Goal: Information Seeking & Learning: Learn about a topic

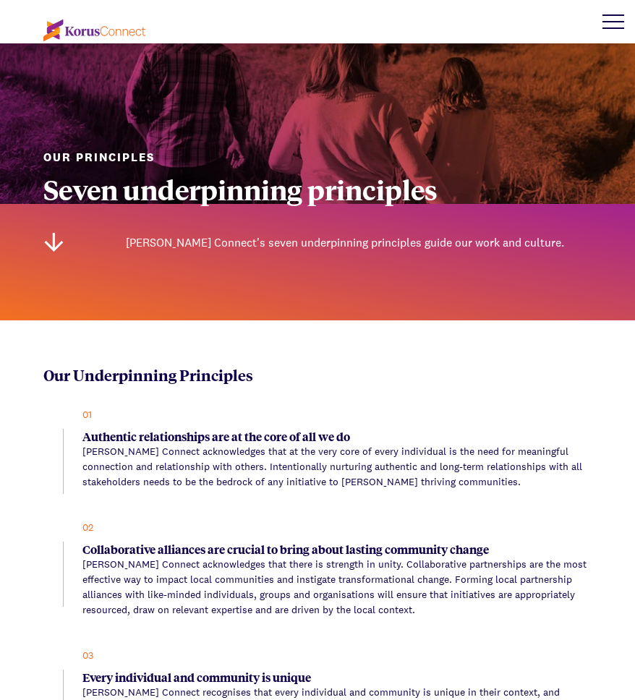
scroll to position [14, 0]
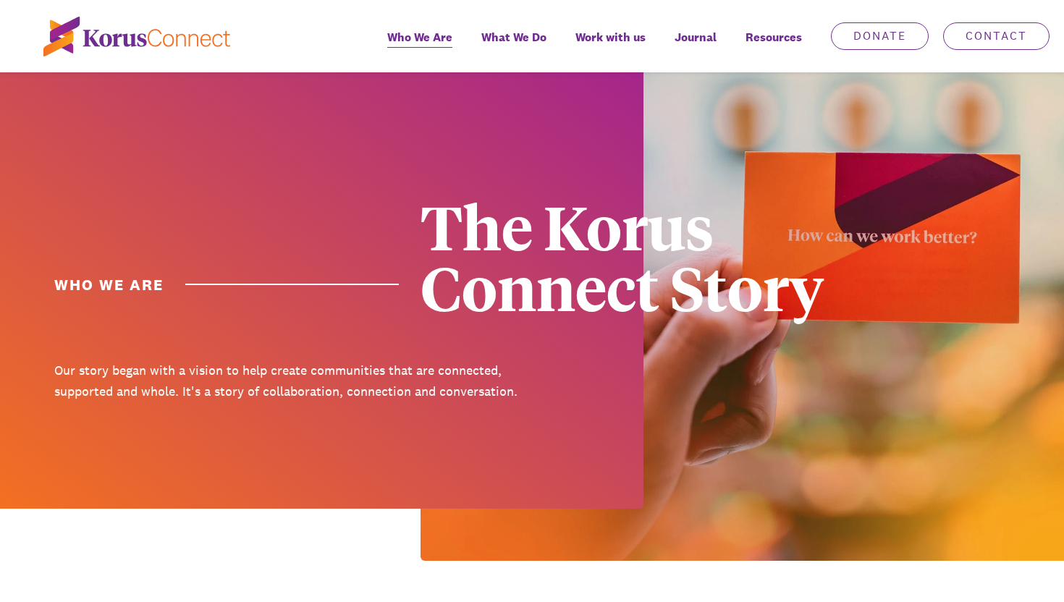
scroll to position [48, 0]
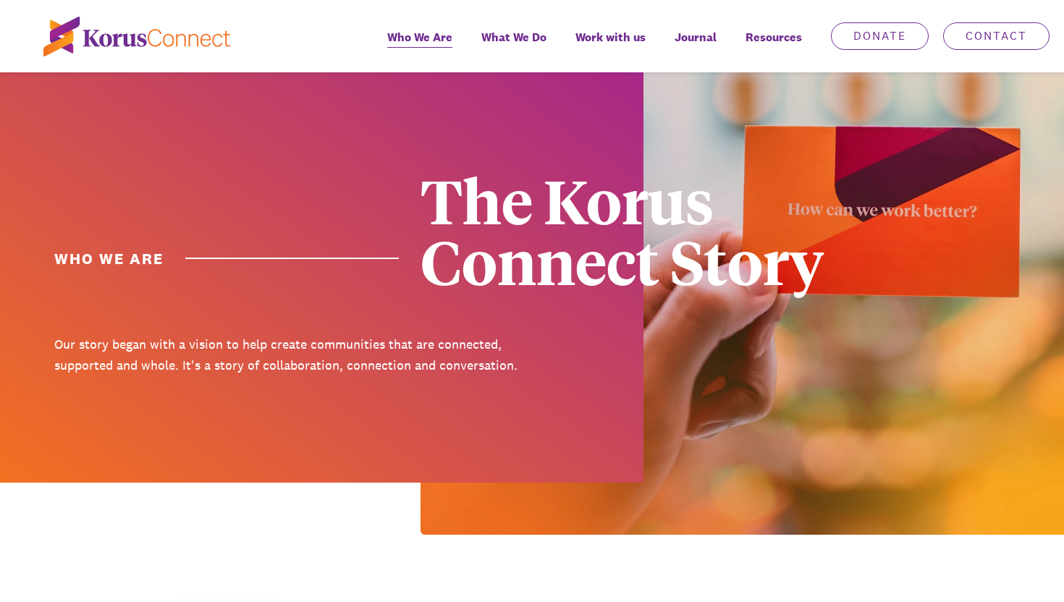
click at [122, 272] on div at bounding box center [321, 254] width 643 height 458
click at [561, 291] on div "The Korus Connect Story" at bounding box center [653, 230] width 467 height 122
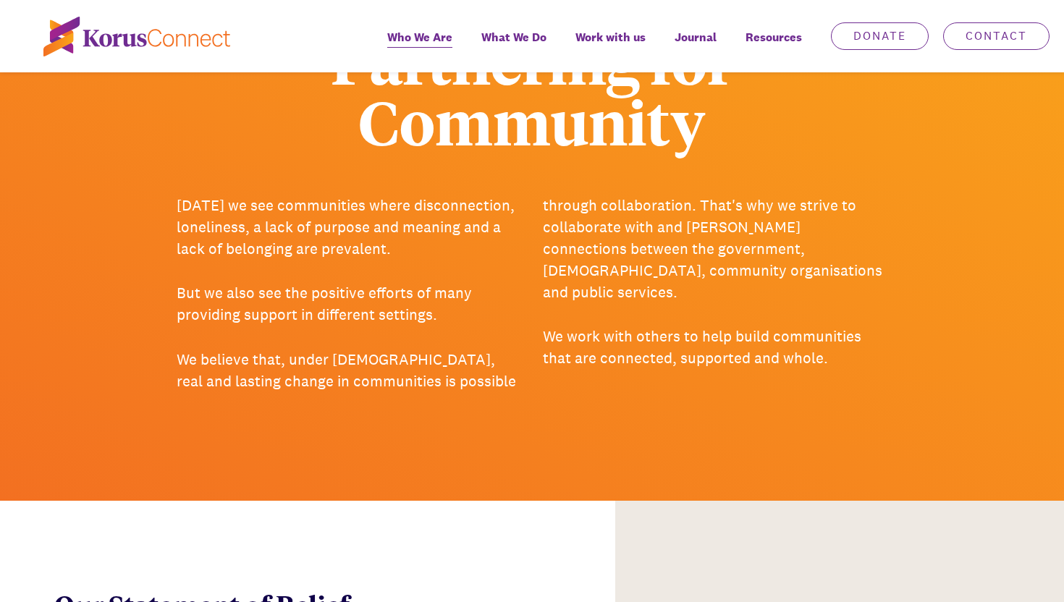
scroll to position [1265, 0]
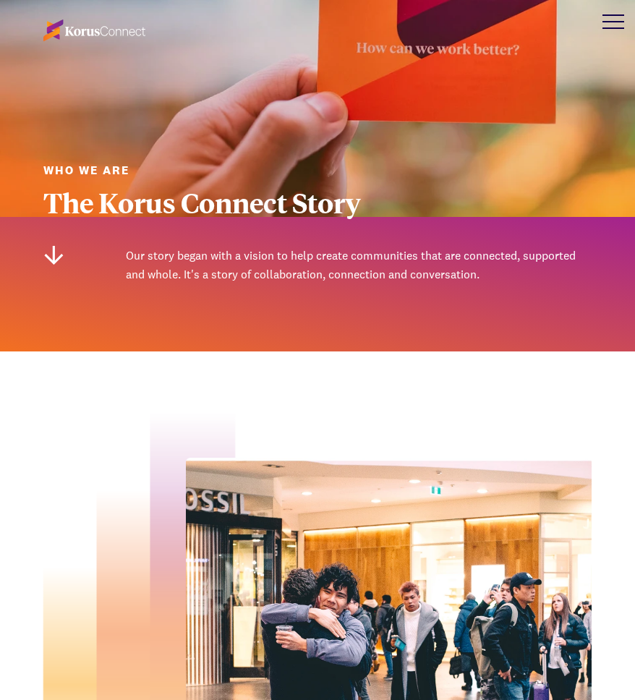
click at [616, 17] on div at bounding box center [613, 21] width 43 height 43
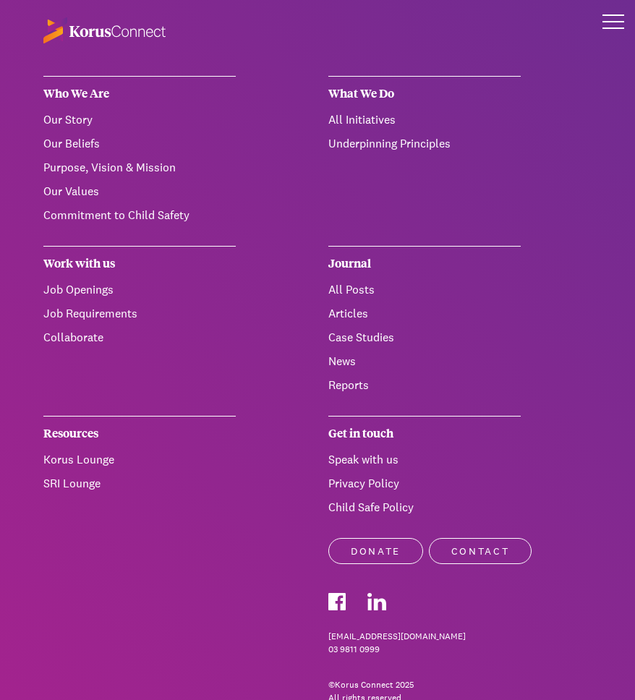
click at [84, 169] on link "Purpose, Vision & Mission" at bounding box center [109, 167] width 132 height 15
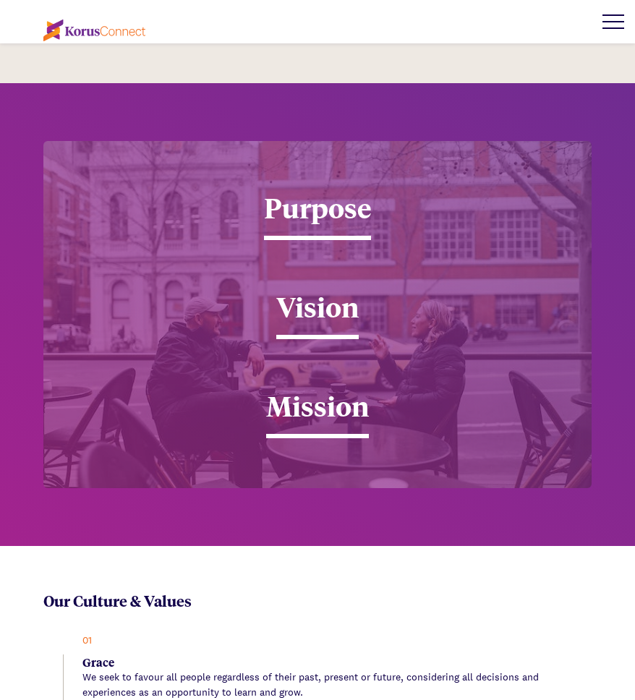
scroll to position [2327, 0]
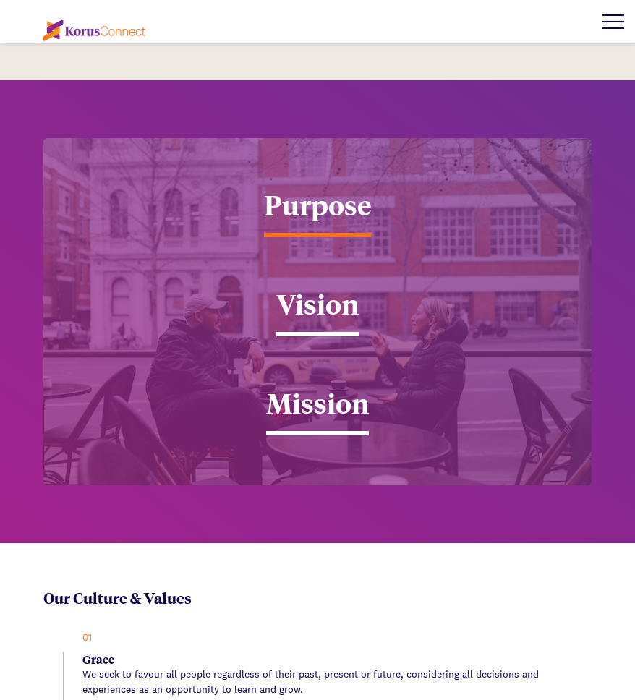
click at [299, 187] on div "Purpose" at bounding box center [317, 212] width 107 height 50
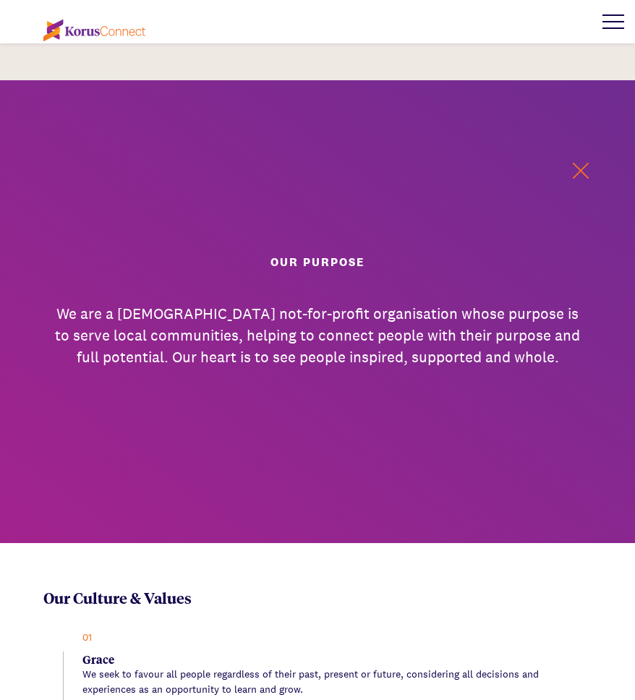
click at [587, 160] on button at bounding box center [581, 171] width 22 height 22
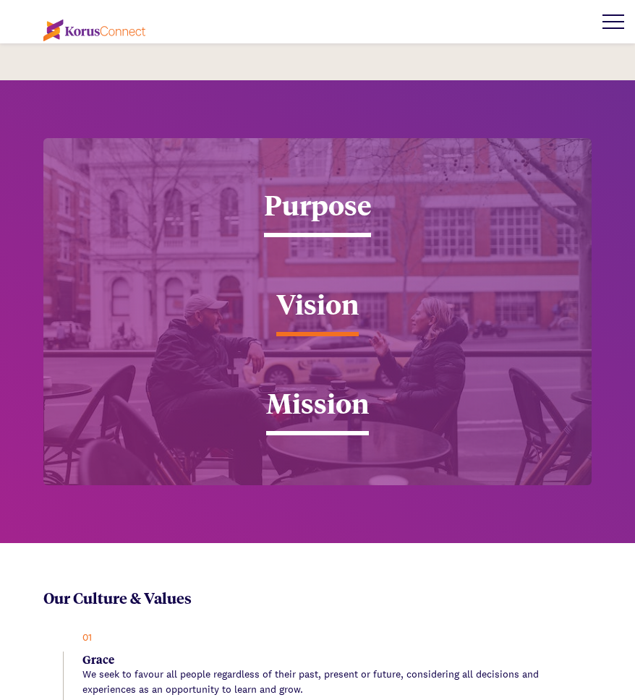
click at [321, 287] on div "Vision" at bounding box center [317, 312] width 82 height 50
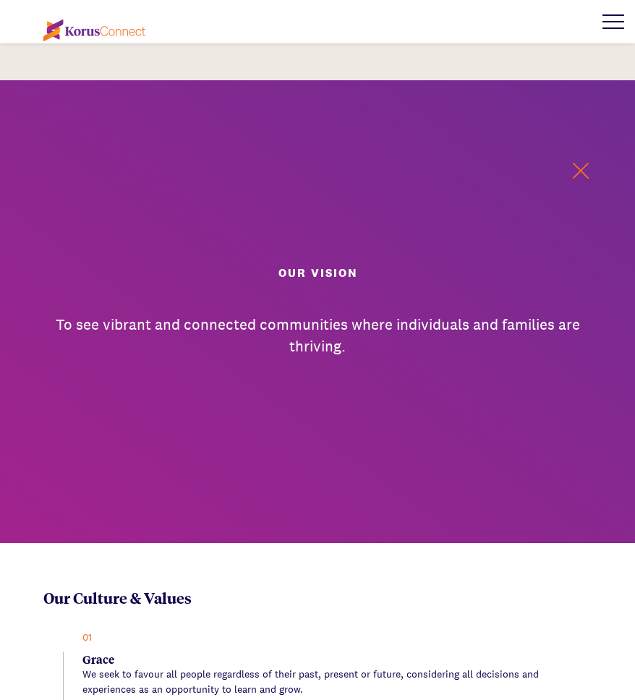
click at [588, 160] on button at bounding box center [581, 171] width 22 height 22
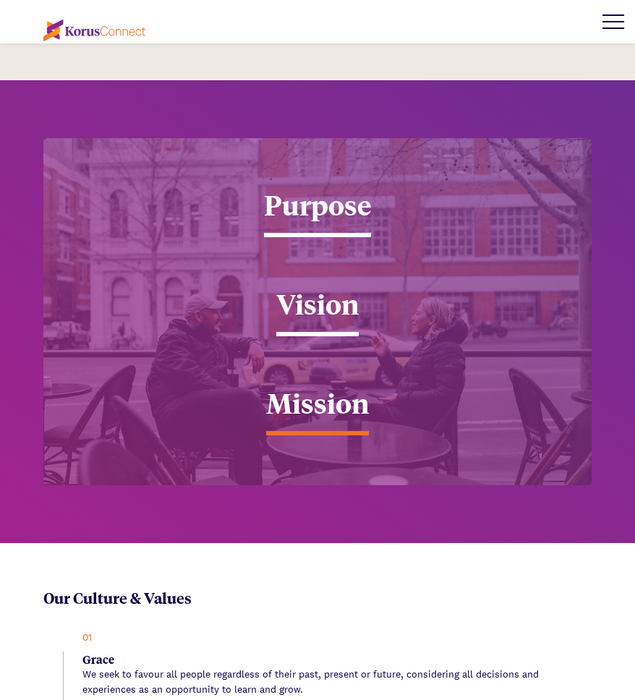
click at [331, 386] on div "Mission" at bounding box center [317, 411] width 103 height 50
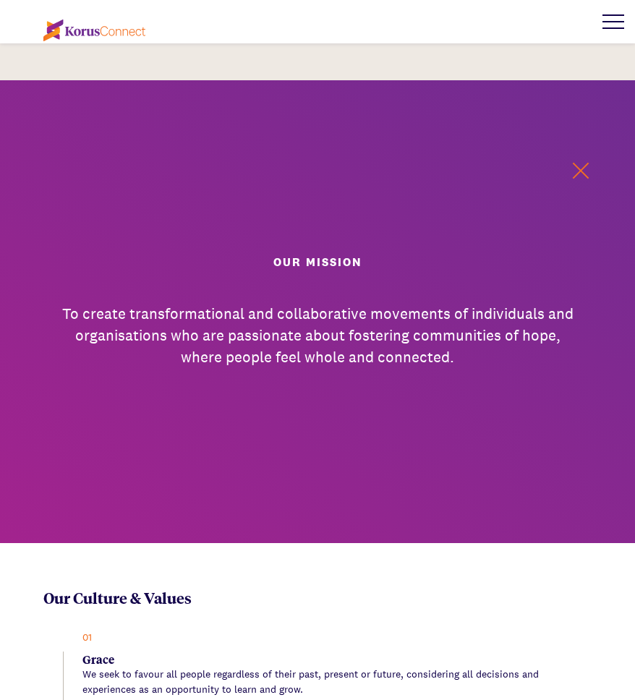
click at [581, 160] on button at bounding box center [581, 171] width 22 height 22
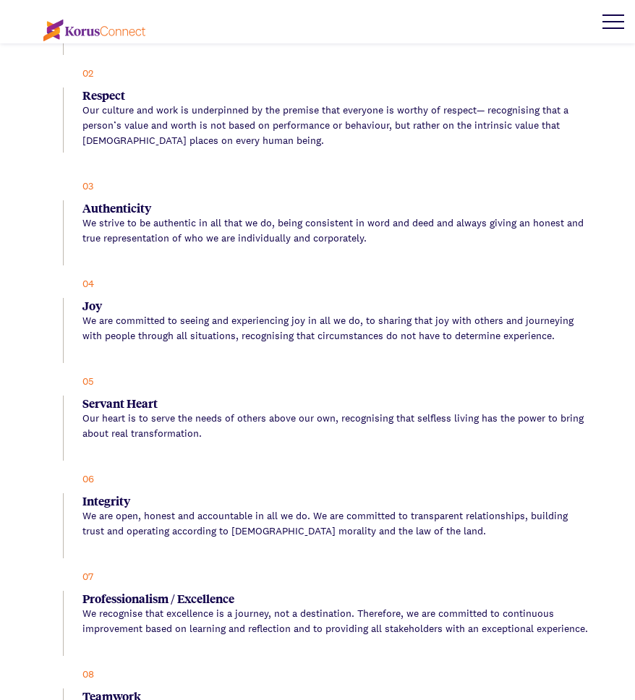
scroll to position [2992, 0]
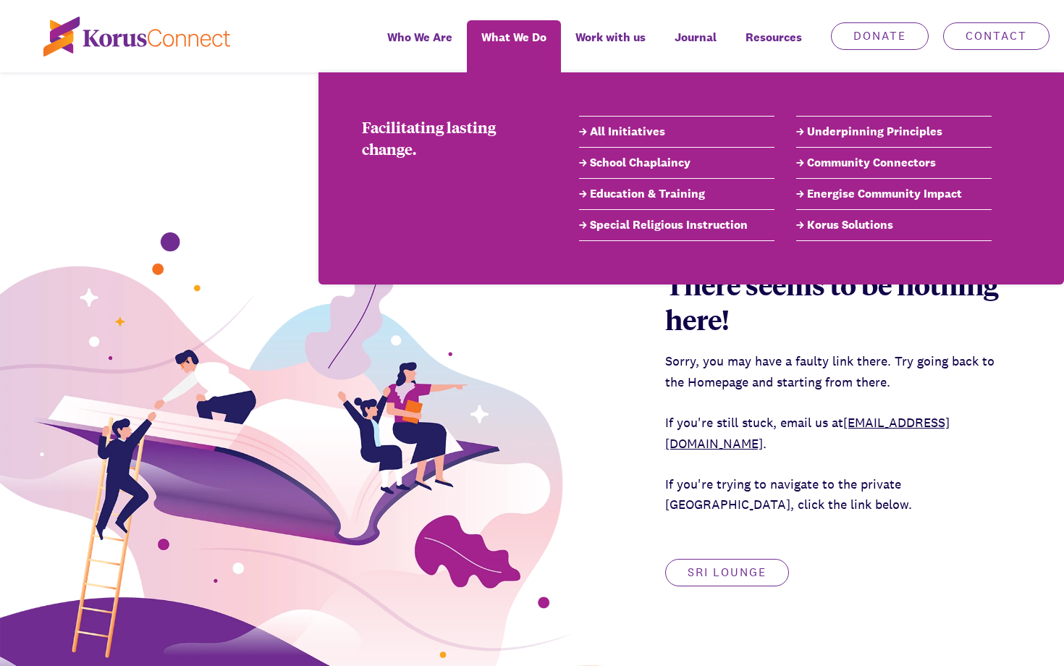
click at [624, 124] on link "All Initiatives" at bounding box center [676, 131] width 195 height 17
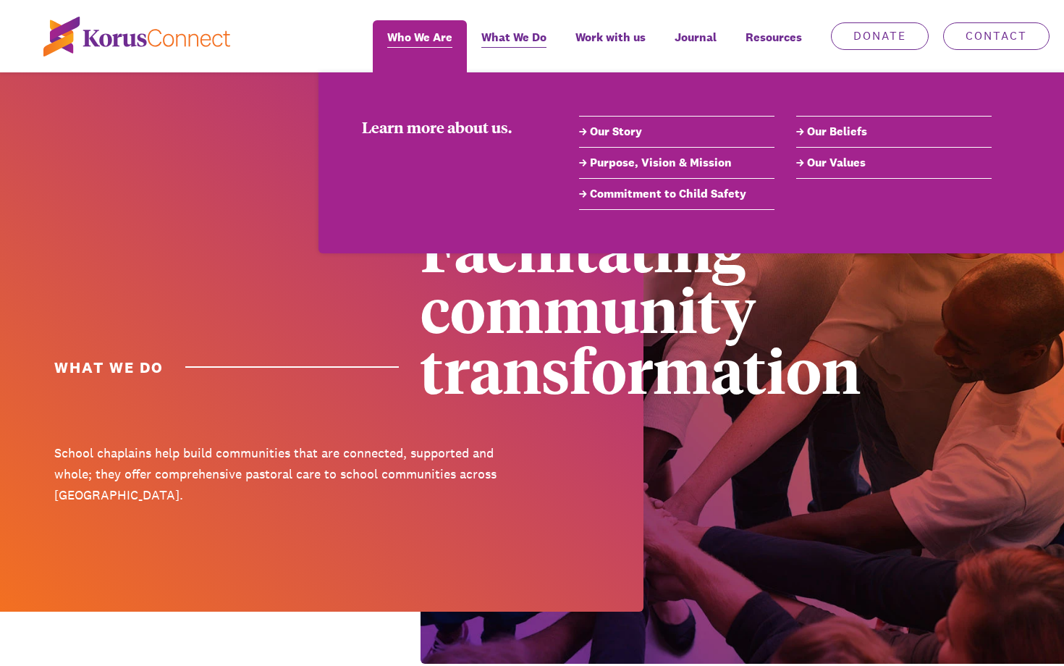
click at [451, 51] on link "Who We Are" at bounding box center [420, 46] width 94 height 52
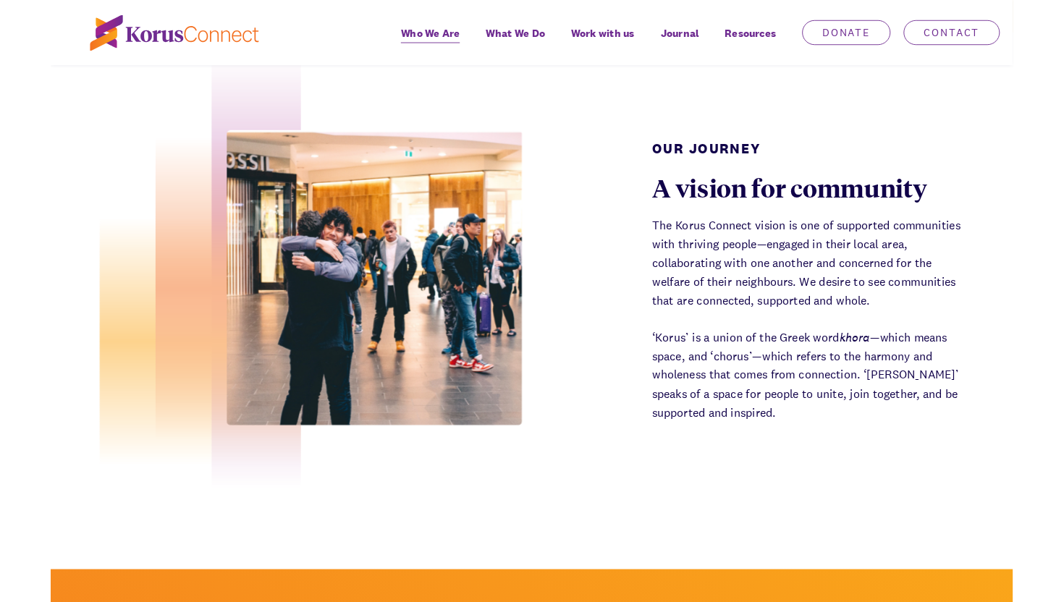
scroll to position [554, 0]
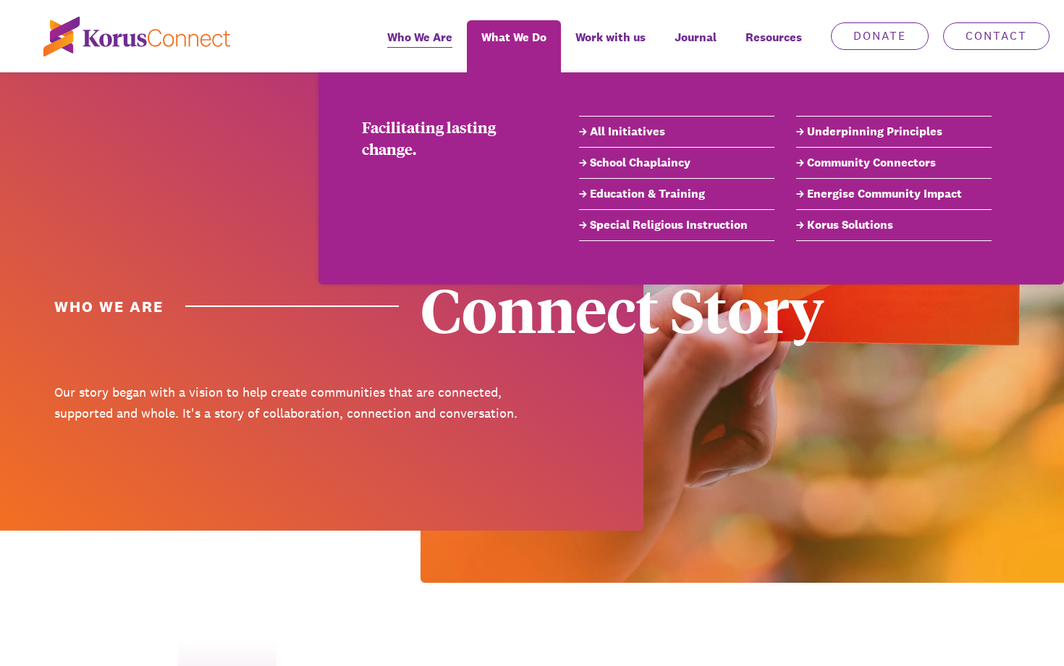
click at [642, 132] on link "All Initiatives" at bounding box center [676, 131] width 195 height 17
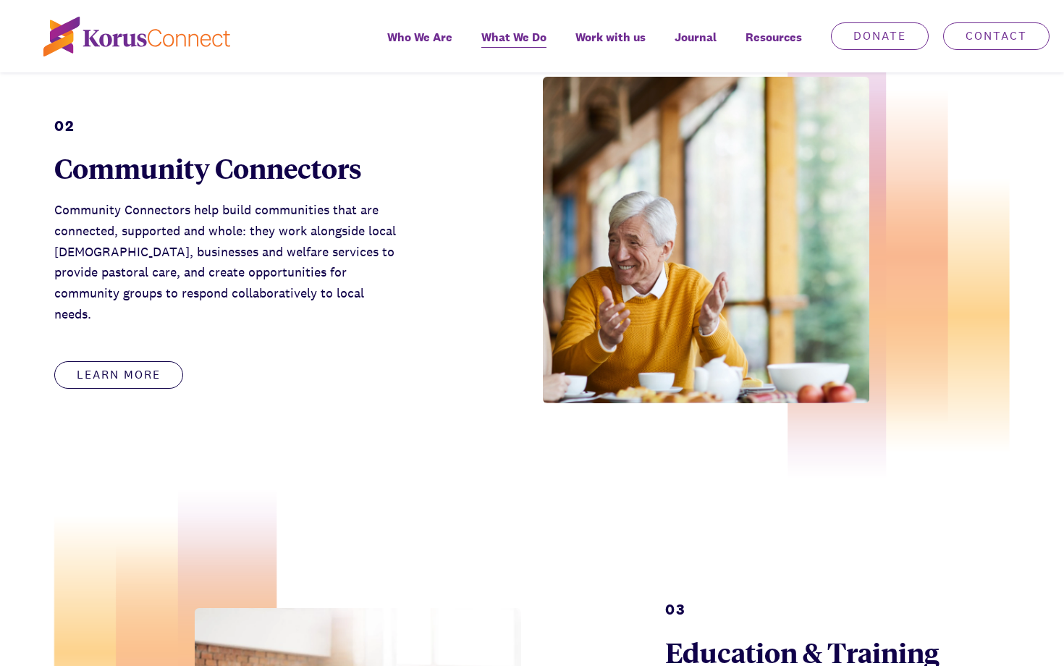
scroll to position [1173, 0]
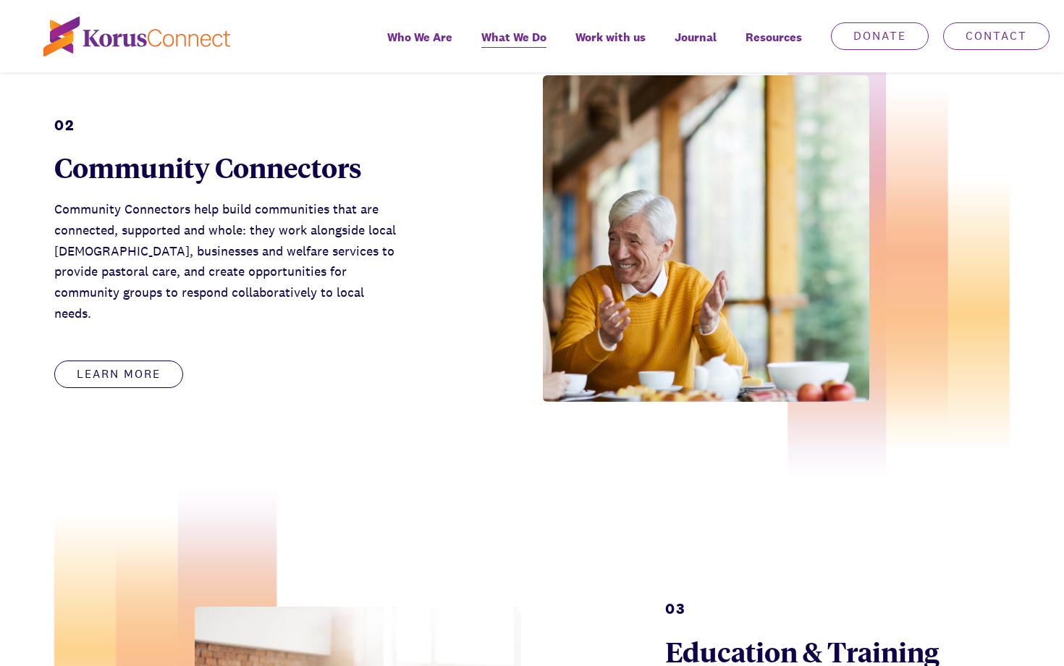
click at [145, 226] on p "Community Connectors help build communities that are connected, supported and w…" at bounding box center [226, 261] width 344 height 125
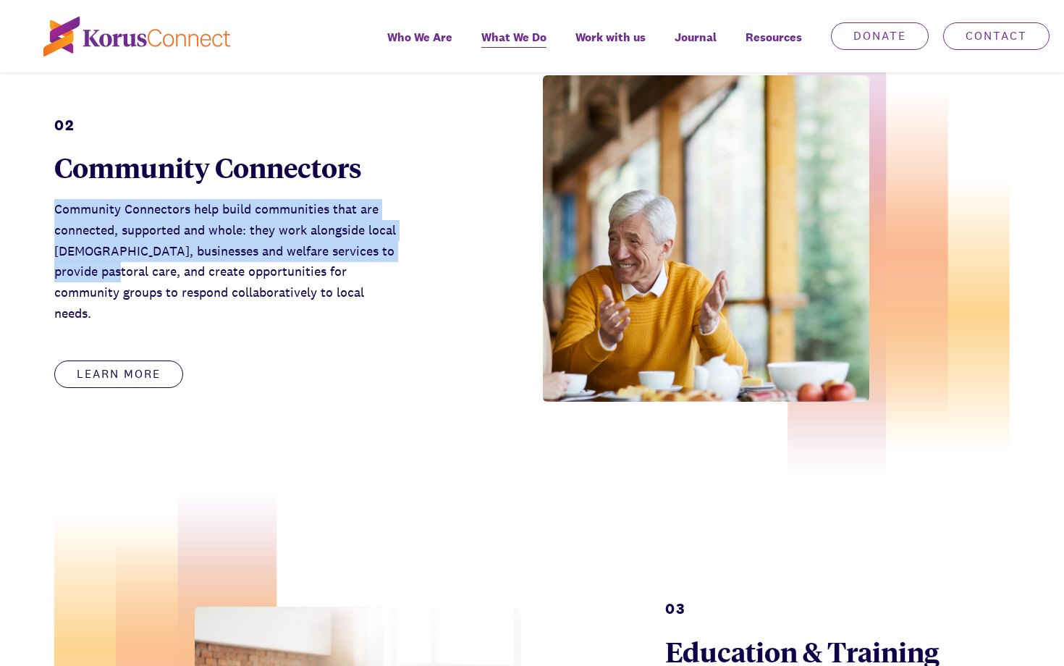
drag, startPoint x: 52, startPoint y: 220, endPoint x: 132, endPoint y: 276, distance: 97.6
click at [132, 276] on div "02 Community Connectors Community Connectors help build communities that are co…" at bounding box center [532, 243] width 1064 height 535
copy p "Community Connectors help build communities that are connected, supported and w…"
click at [181, 222] on p "Community Connectors help build communities that are connected, supported and w…" at bounding box center [226, 261] width 344 height 125
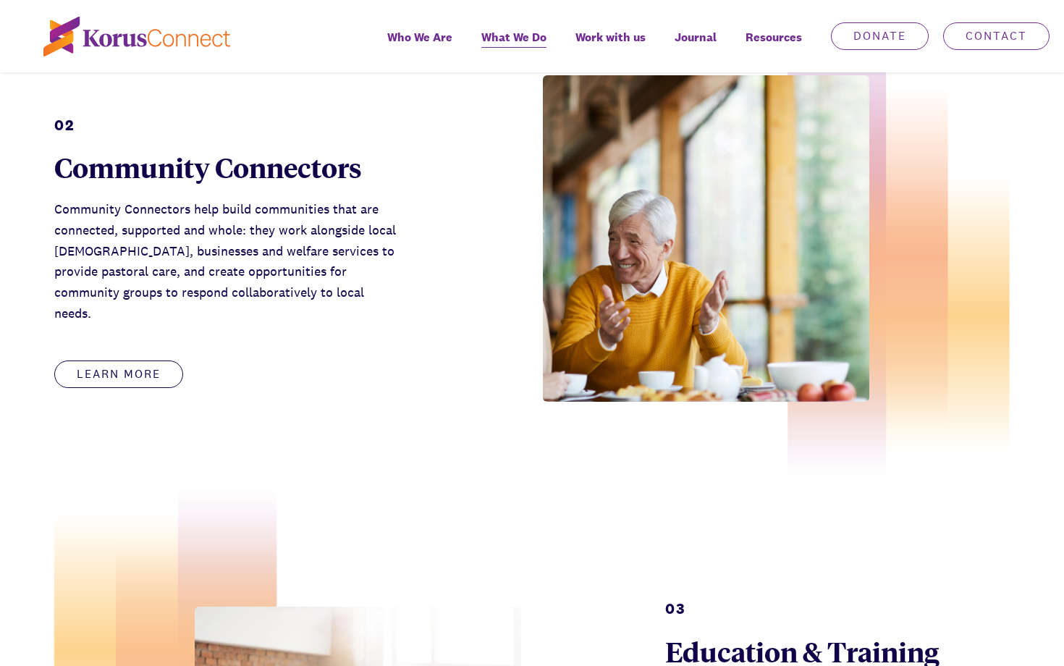
click at [181, 222] on p "Community Connectors help build communities that are connected, supported and w…" at bounding box center [226, 261] width 344 height 125
